Goal: Transaction & Acquisition: Purchase product/service

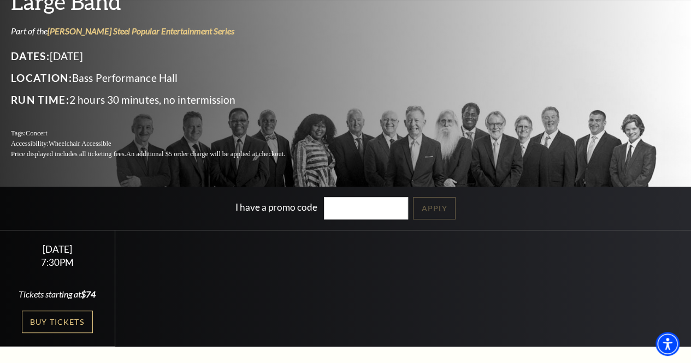
scroll to position [92, 0]
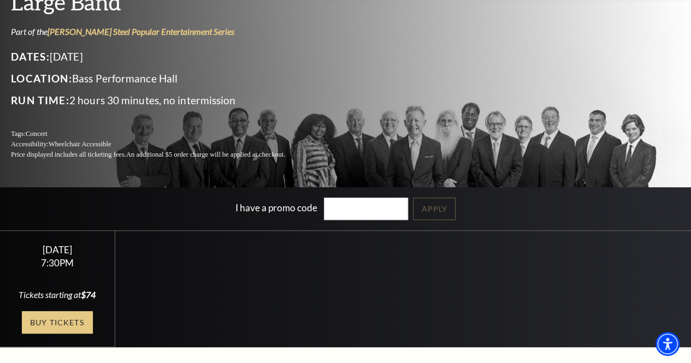
click at [47, 324] on link "Buy Tickets" at bounding box center [57, 322] width 71 height 22
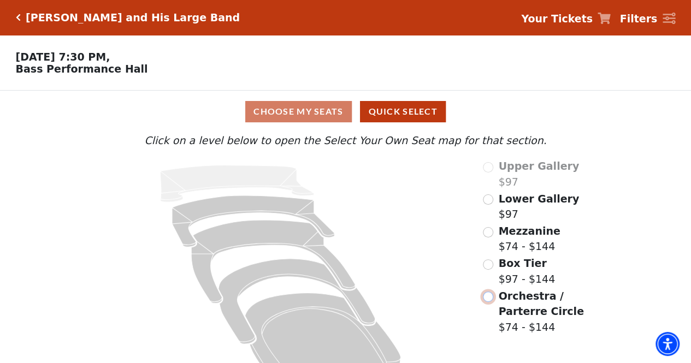
click at [488, 301] on input "Orchestra / Parterre Circle$74 - $144\a" at bounding box center [488, 297] width 10 height 10
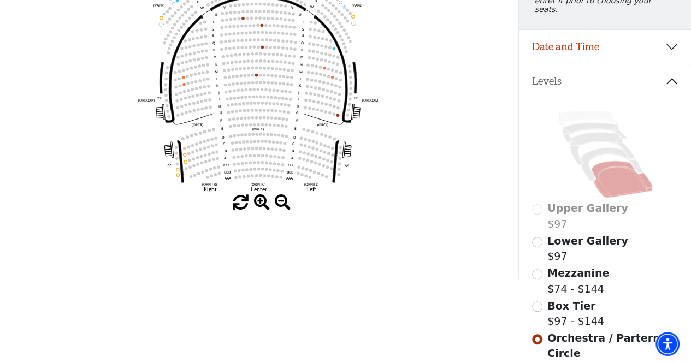
scroll to position [176, 0]
click at [534, 272] on input "Mezzanine$74 - $144\a" at bounding box center [537, 274] width 10 height 10
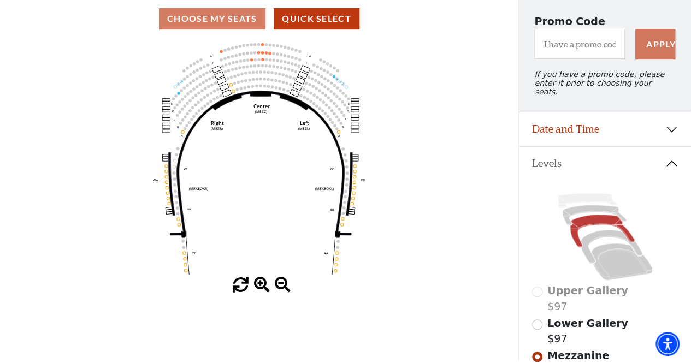
scroll to position [98, 0]
